Goal: Information Seeking & Learning: Learn about a topic

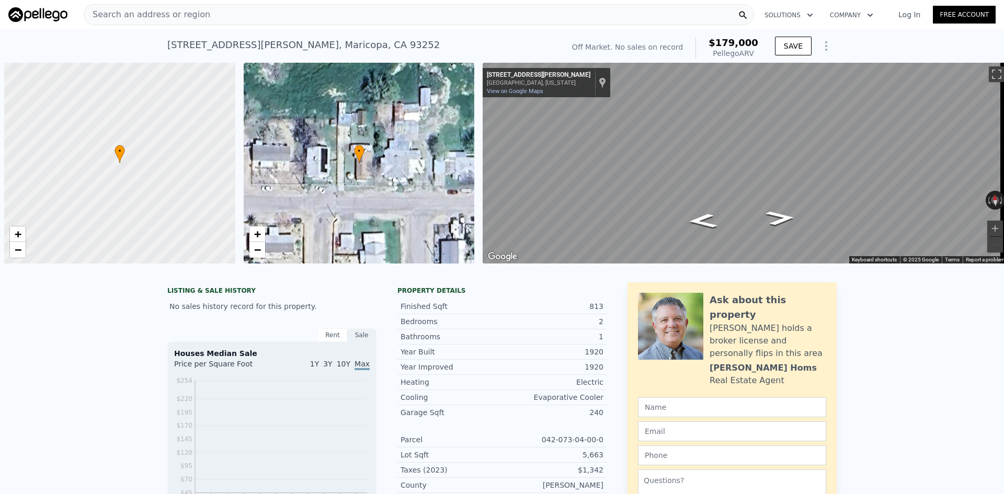
scroll to position [0, 4]
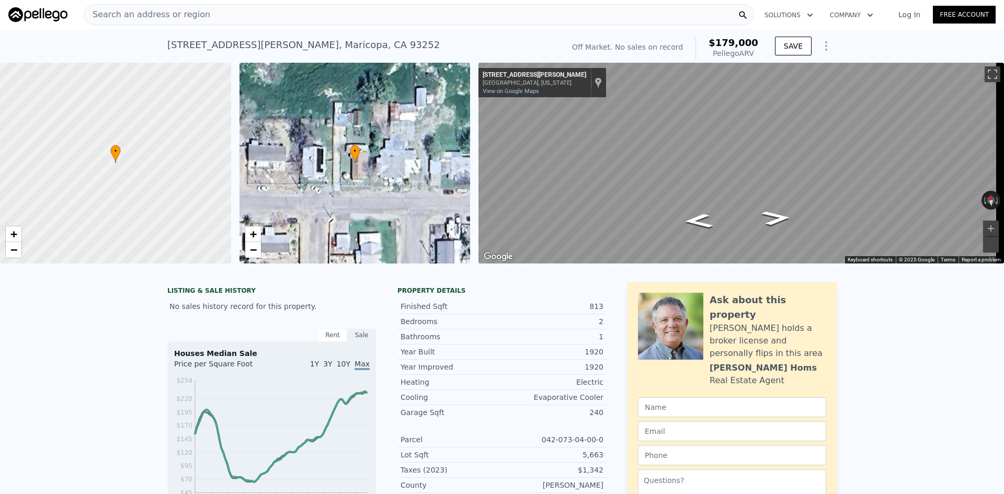
drag, startPoint x: 755, startPoint y: 51, endPoint x: 725, endPoint y: 42, distance: 32.1
click at [725, 42] on div "$179,000 Pellego ARV" at bounding box center [726, 48] width 63 height 21
click at [715, 42] on div "$179,000 Pellego ARV" at bounding box center [726, 48] width 63 height 21
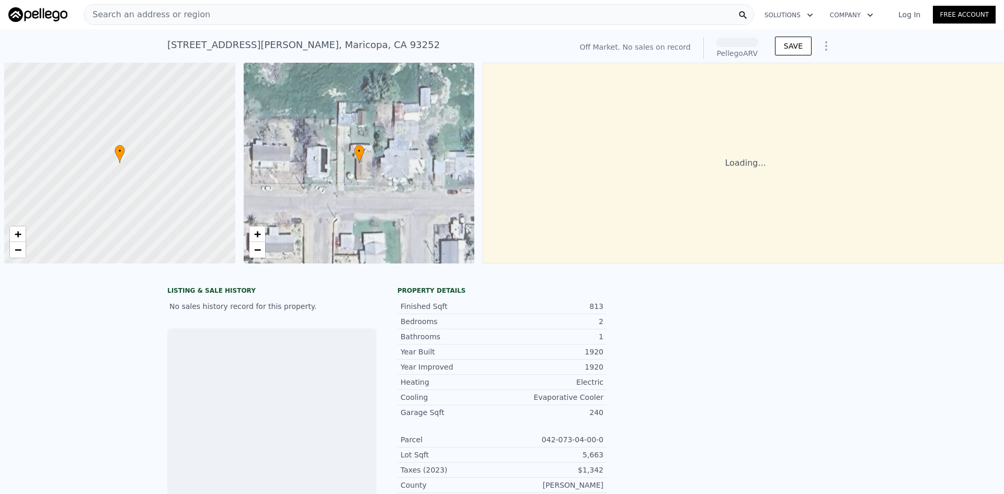
scroll to position [0, 4]
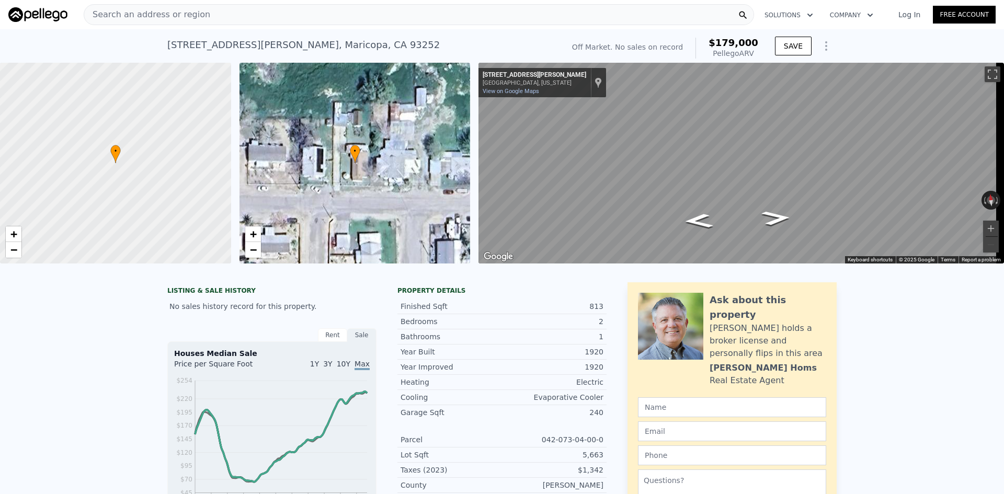
drag, startPoint x: 759, startPoint y: 51, endPoint x: 715, endPoint y: 43, distance: 45.1
click at [715, 43] on div "Off Market. No sales on record $179,000 Pellego ARV" at bounding box center [665, 47] width 194 height 29
click at [715, 43] on div "$179,000 Pellego ARV" at bounding box center [726, 48] width 63 height 21
click at [984, 230] on button "Zoom in" at bounding box center [991, 229] width 16 height 16
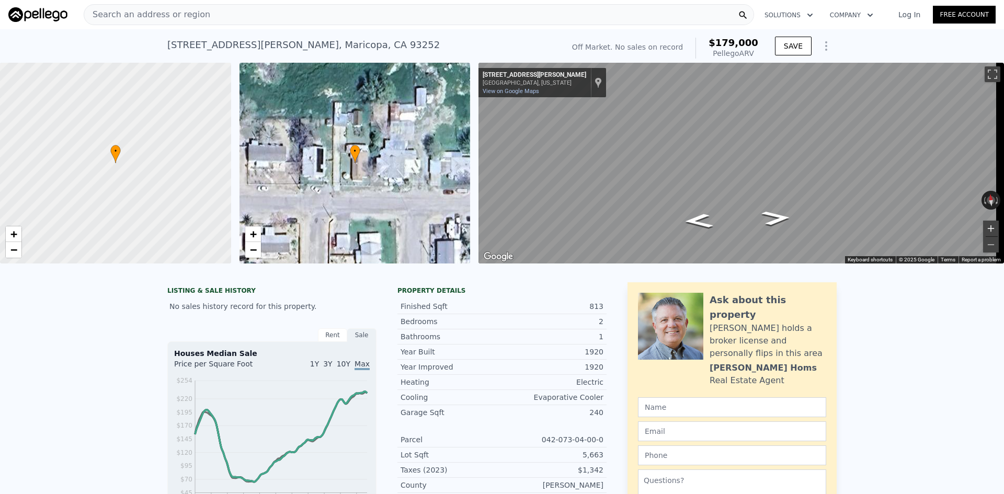
click at [984, 230] on button "Zoom in" at bounding box center [991, 229] width 16 height 16
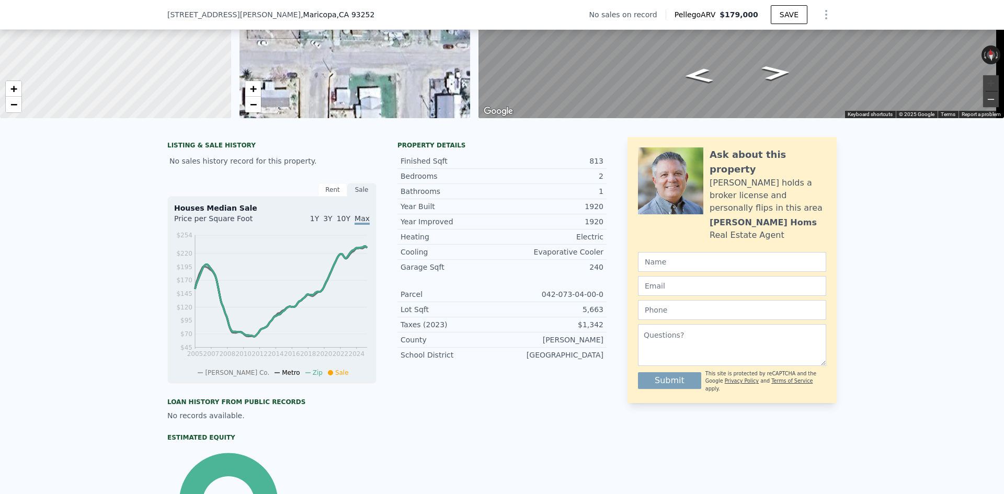
scroll to position [153, 0]
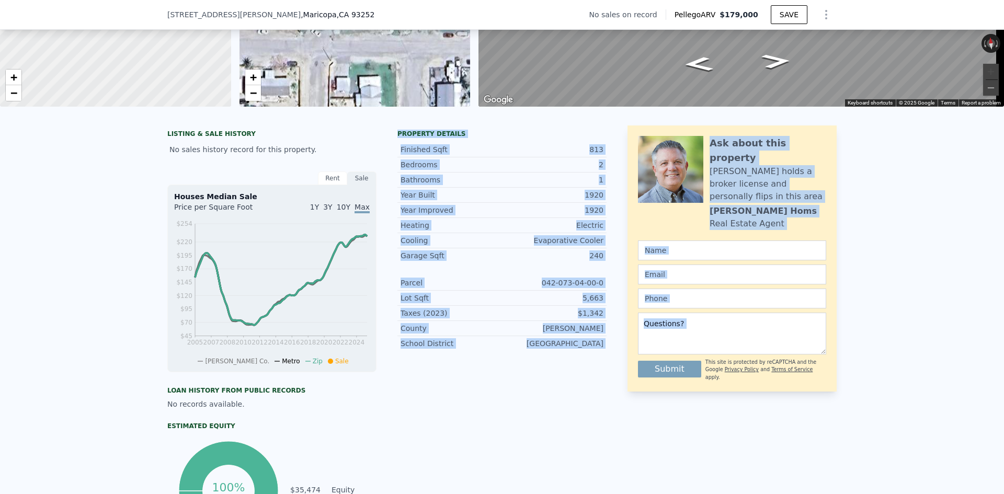
drag, startPoint x: 604, startPoint y: 340, endPoint x: 395, endPoint y: 143, distance: 287.7
click at [395, 143] on div "LISTING & SALE HISTORY No sales history record for this property. Rent Sale Ren…" at bounding box center [501, 334] width 669 height 418
click at [484, 155] on div "Finished Sqft" at bounding box center [450, 149] width 101 height 10
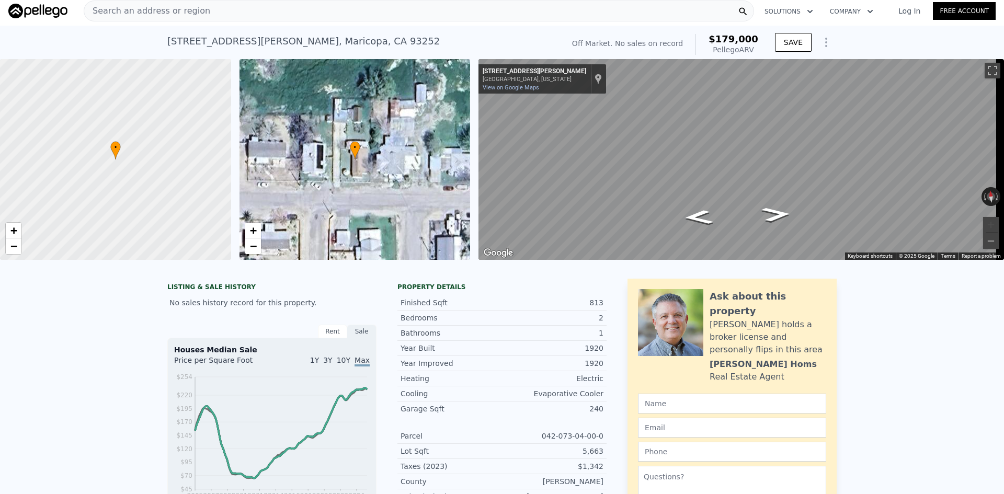
scroll to position [0, 0]
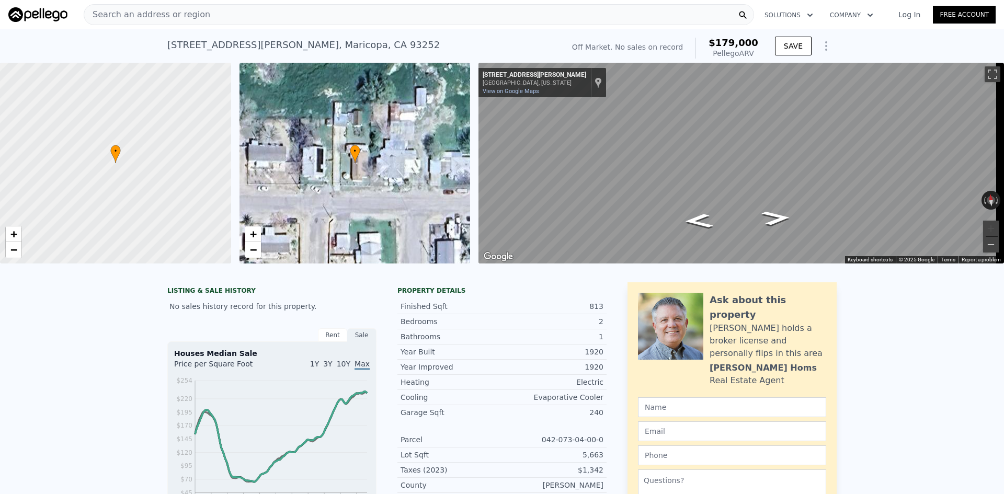
click at [983, 246] on button "Zoom out" at bounding box center [991, 245] width 16 height 16
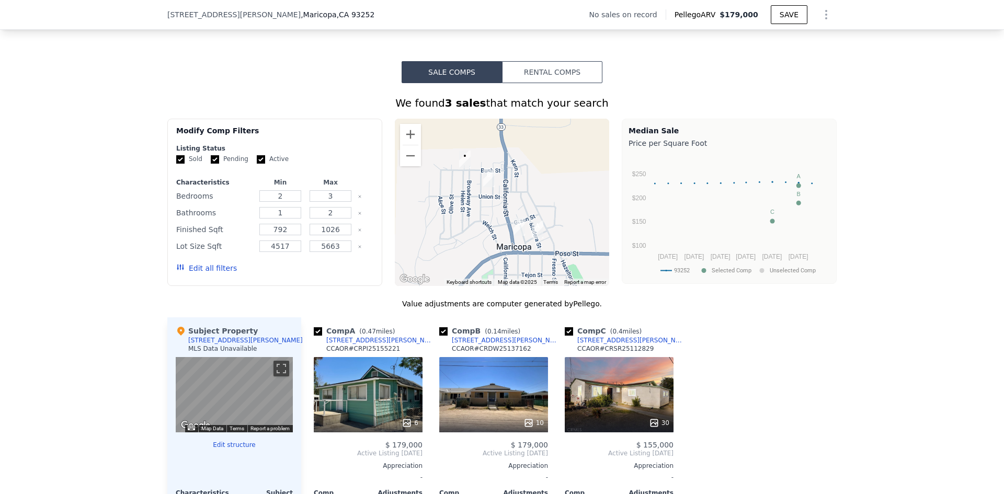
scroll to position [728, 0]
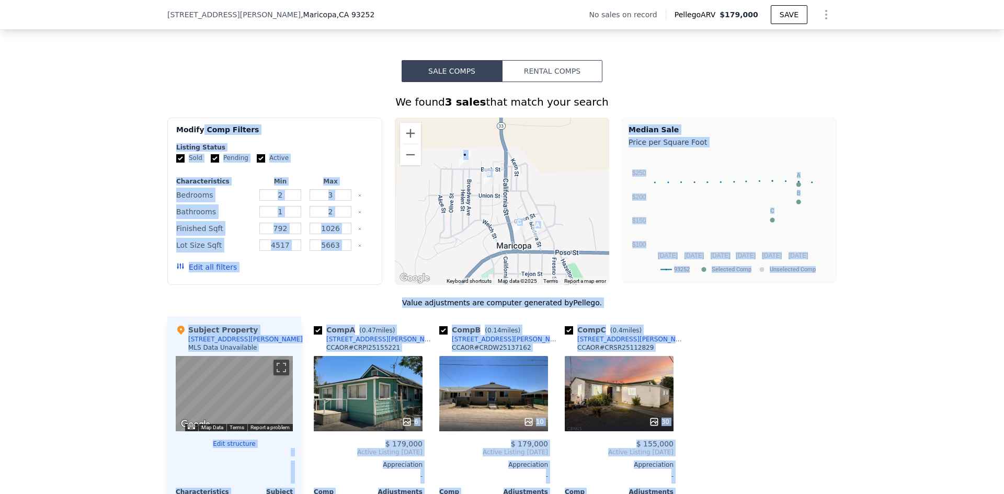
drag, startPoint x: 635, startPoint y: 224, endPoint x: 76, endPoint y: 145, distance: 564.4
click at [194, 122] on div "We found 3 sales that match your search Filters Map Prices Modify Comp Filters …" at bounding box center [502, 376] width 1004 height 589
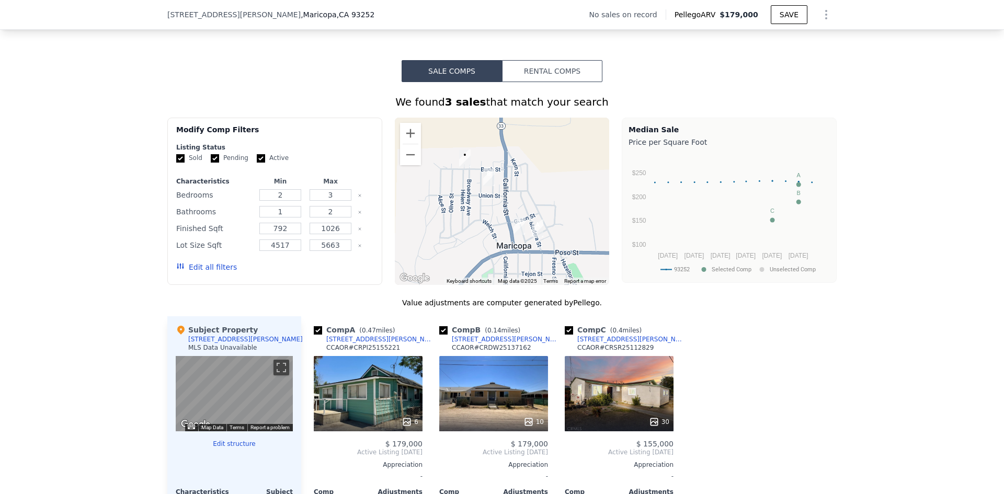
click at [75, 145] on div "We found 3 sales that match your search Filters Map Prices Modify Comp Filters …" at bounding box center [502, 376] width 1004 height 589
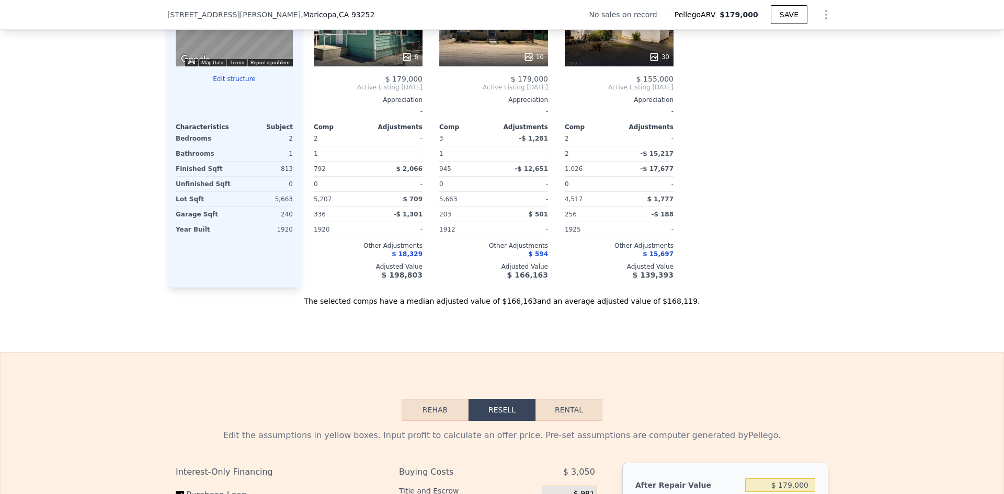
scroll to position [1146, 0]
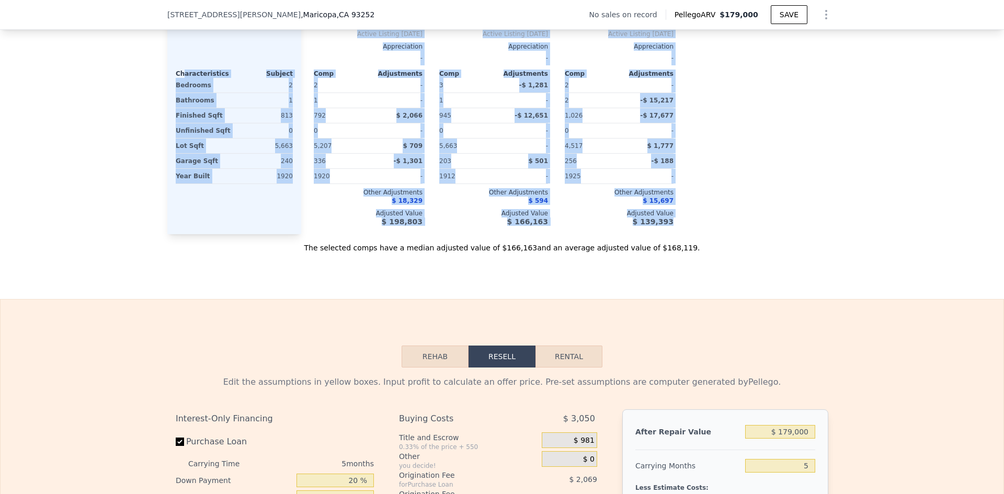
drag, startPoint x: 719, startPoint y: 222, endPoint x: 179, endPoint y: 75, distance: 559.0
click at [179, 75] on div "Subject Property 1005 Bush St MLS Data Unavailable ← Move left → Move right ↑ M…" at bounding box center [501, 66] width 669 height 336
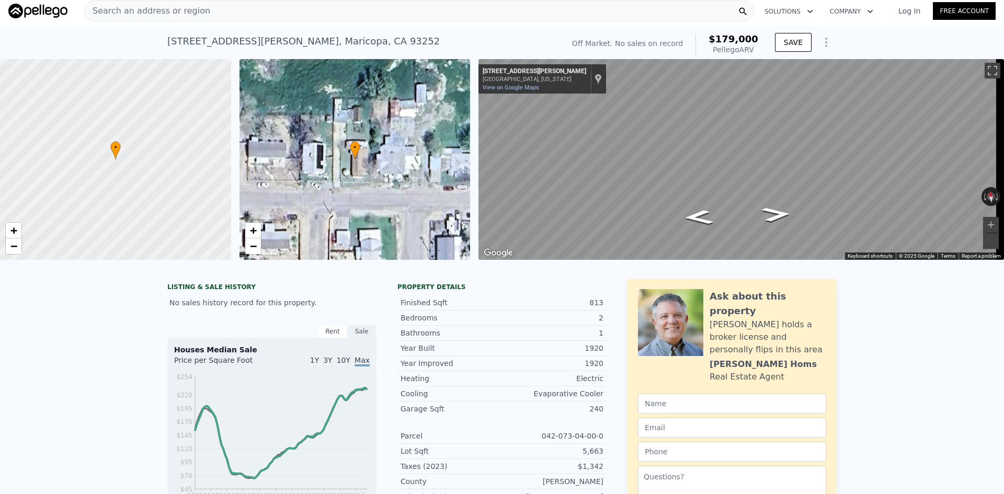
scroll to position [0, 0]
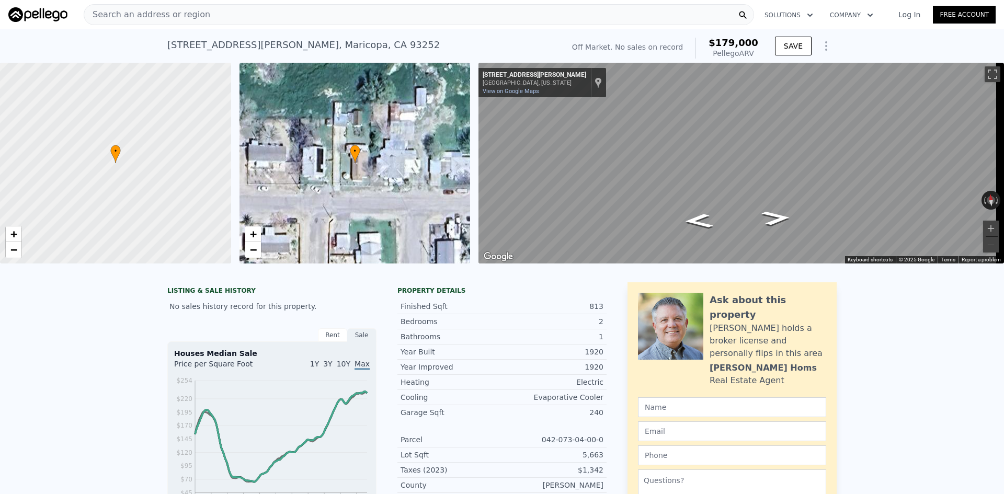
drag, startPoint x: 760, startPoint y: 60, endPoint x: 708, endPoint y: 41, distance: 55.4
click at [708, 41] on div "Off Market. No sales on record $179,000 Pellego ARV" at bounding box center [665, 47] width 194 height 29
click at [708, 41] on div "$179,000 Pellego ARV" at bounding box center [726, 48] width 63 height 21
drag, startPoint x: 755, startPoint y: 55, endPoint x: 708, endPoint y: 40, distance: 49.4
click at [708, 40] on div "$179,000 Pellego ARV" at bounding box center [726, 48] width 63 height 21
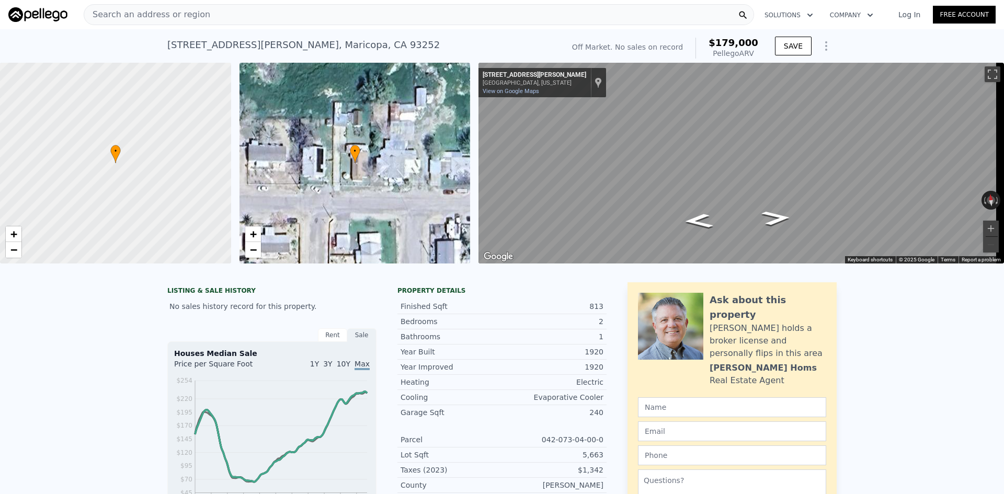
click at [708, 40] on div "$179,000 Pellego ARV" at bounding box center [726, 48] width 63 height 21
drag, startPoint x: 758, startPoint y: 59, endPoint x: 707, endPoint y: 43, distance: 52.6
click at [707, 43] on div "Off Market. No sales on record $179,000 Pellego ARV" at bounding box center [665, 47] width 194 height 29
click at [707, 43] on div "$179,000 Pellego ARV" at bounding box center [726, 48] width 63 height 21
drag, startPoint x: 745, startPoint y: 50, endPoint x: 710, endPoint y: 37, distance: 37.9
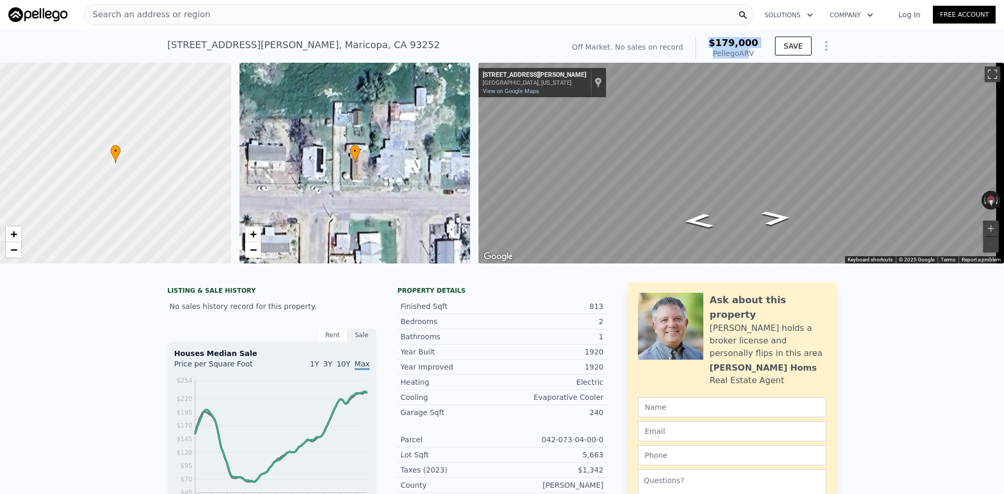
click at [710, 37] on div "Off Market. No sales on record $179,000 Pellego ARV" at bounding box center [665, 47] width 194 height 29
click at [712, 39] on div "$179,000 Pellego ARV" at bounding box center [726, 48] width 63 height 21
drag, startPoint x: 756, startPoint y: 51, endPoint x: 711, endPoint y: 43, distance: 45.6
click at [699, 42] on div "Off Market. No sales on record $179,000 Pellego ARV" at bounding box center [665, 48] width 186 height 21
click at [715, 43] on div "$179,000 Pellego ARV" at bounding box center [726, 48] width 63 height 21
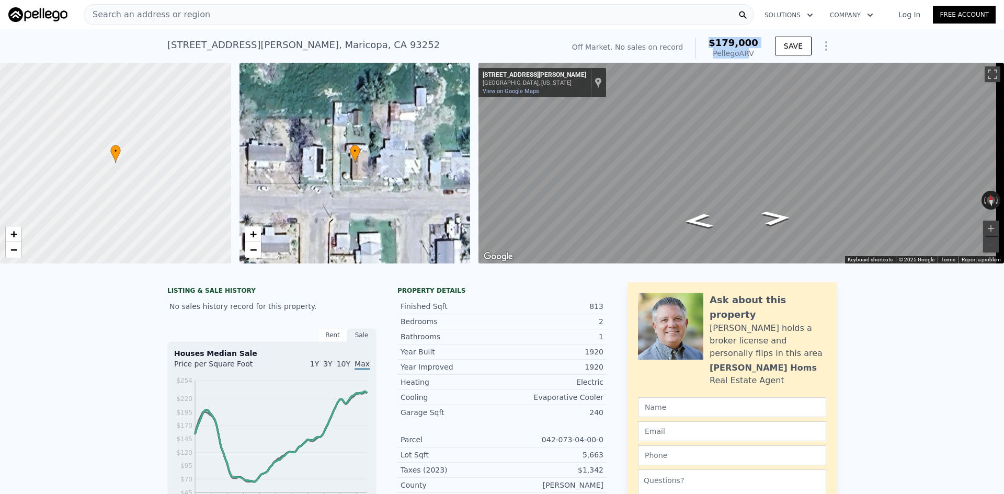
drag, startPoint x: 760, startPoint y: 50, endPoint x: 716, endPoint y: 36, distance: 46.0
click at [716, 36] on div "Off Market. No sales on record $179,000 Pellego ARV" at bounding box center [665, 47] width 194 height 29
click at [715, 44] on div "$179,000 Pellego ARV" at bounding box center [726, 48] width 63 height 21
drag, startPoint x: 542, startPoint y: 38, endPoint x: 695, endPoint y: 42, distance: 152.7
click at [695, 42] on div "1005 Bush St , Maricopa , CA 93252 No sales on record (~ARV $179k ) Off Market.…" at bounding box center [501, 47] width 669 height 29
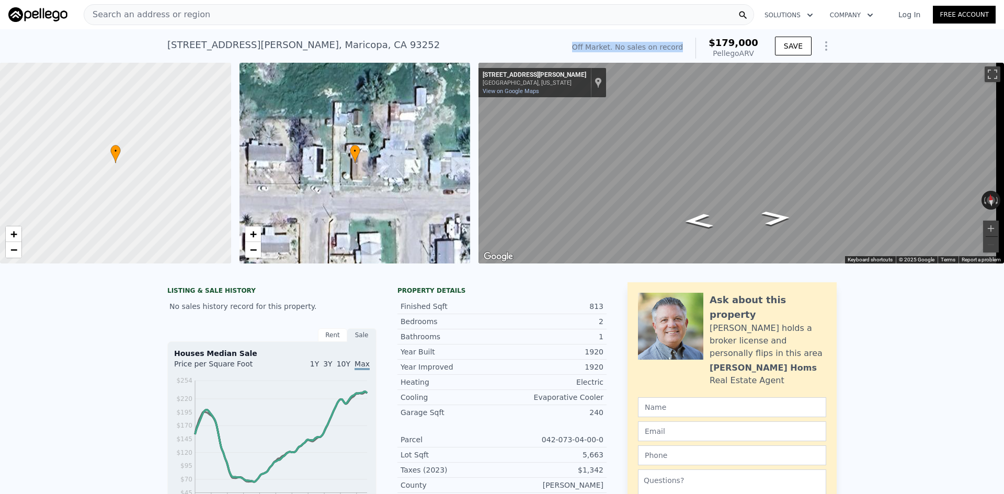
click at [524, 43] on div "1005 Bush St , Maricopa , CA 93252 No sales on record (~ARV $179k )" at bounding box center [363, 47] width 392 height 29
